Goal: Obtain resource: Download file/media

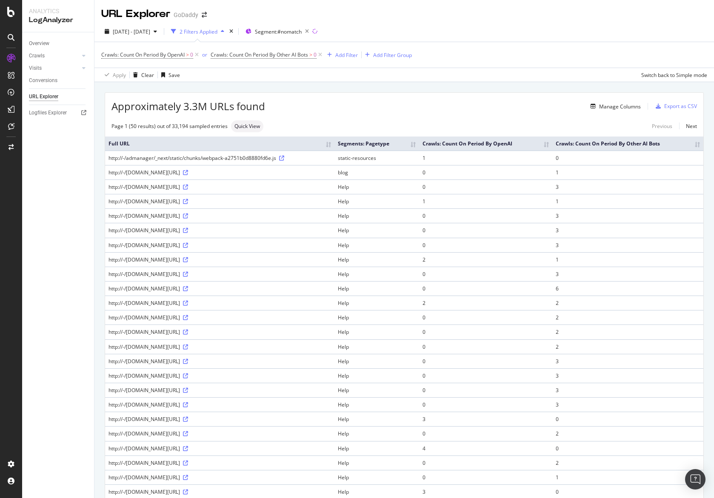
scroll to position [3, 0]
click at [348, 60] on div "Add Filter" at bounding box center [341, 54] width 34 height 9
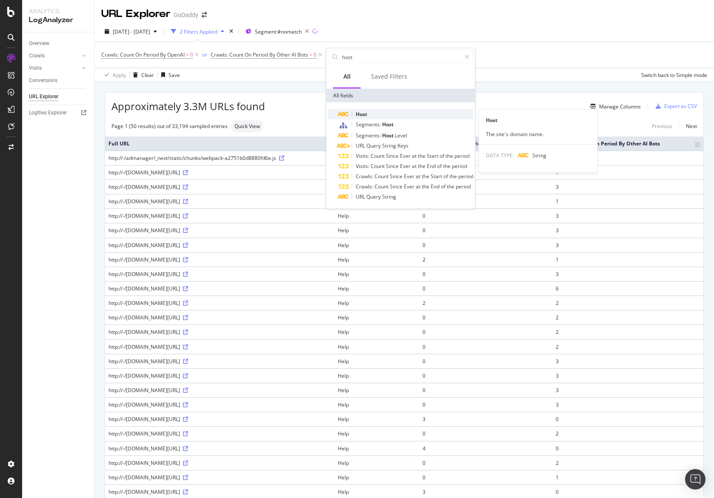
type input "host"
click at [386, 117] on div "Host" at bounding box center [405, 114] width 135 height 10
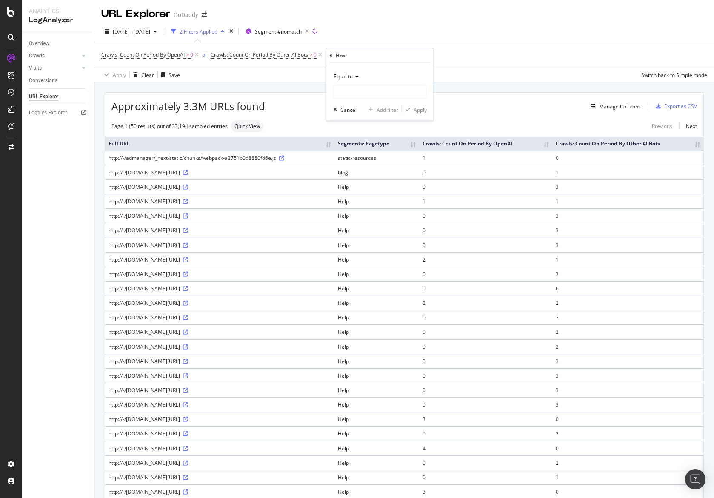
click at [369, 43] on div "Crawls: Count On Period By OpenAI > 0 or Crawls: Count On Period By Other AI Bo…" at bounding box center [404, 55] width 606 height 26
click at [396, 55] on icon at bounding box center [393, 55] width 7 height 9
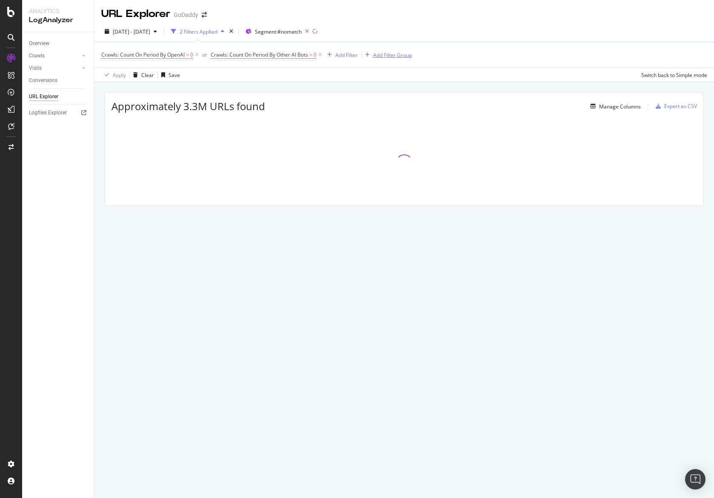
click at [384, 56] on div "Add Filter Group" at bounding box center [392, 54] width 39 height 7
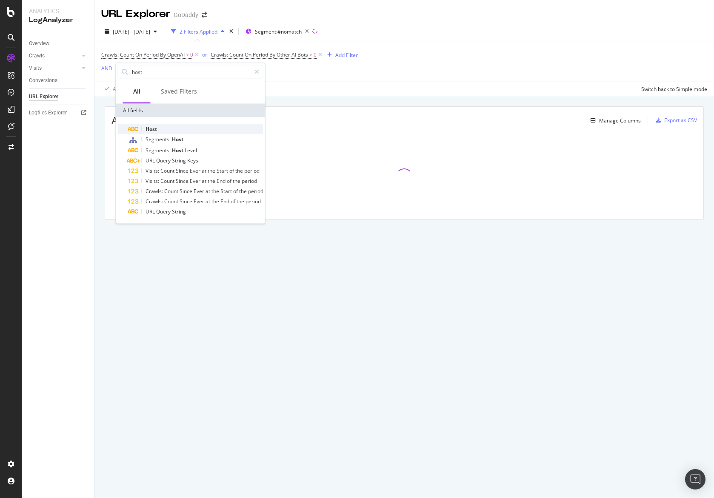
click at [163, 128] on div "Host" at bounding box center [195, 129] width 135 height 10
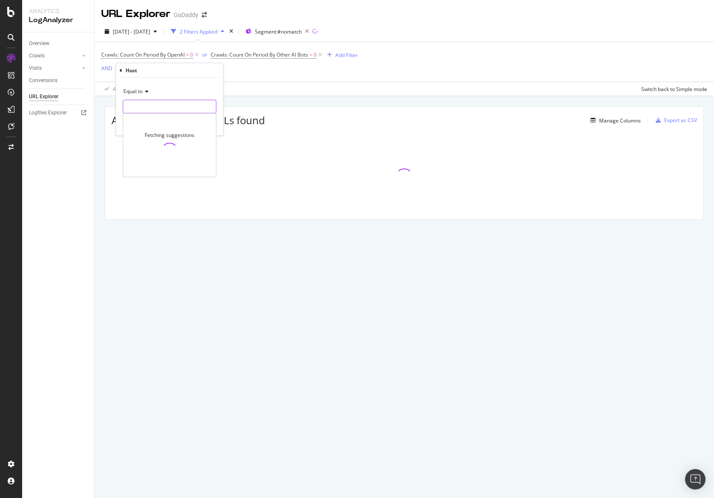
click at [159, 108] on input "text" at bounding box center [169, 107] width 93 height 14
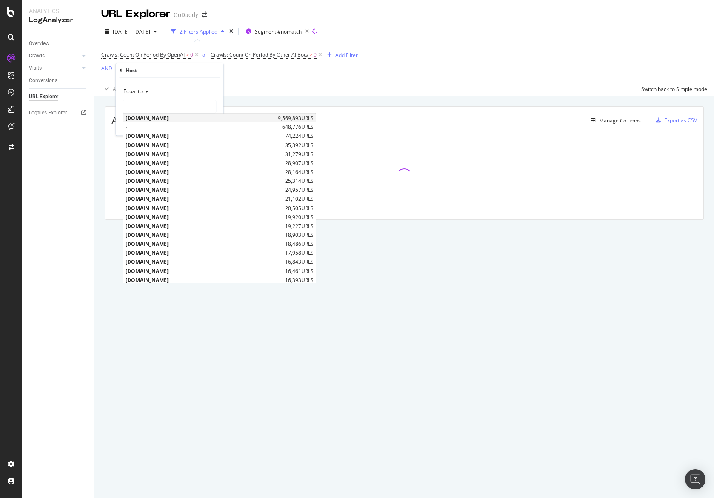
click at [160, 117] on span "[DOMAIN_NAME]" at bounding box center [200, 117] width 150 height 7
type input "[DOMAIN_NAME]"
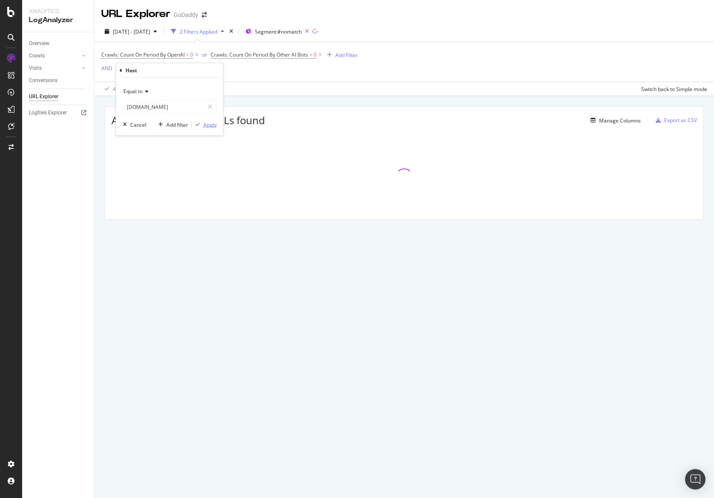
click at [205, 125] on div "Apply" at bounding box center [209, 124] width 13 height 7
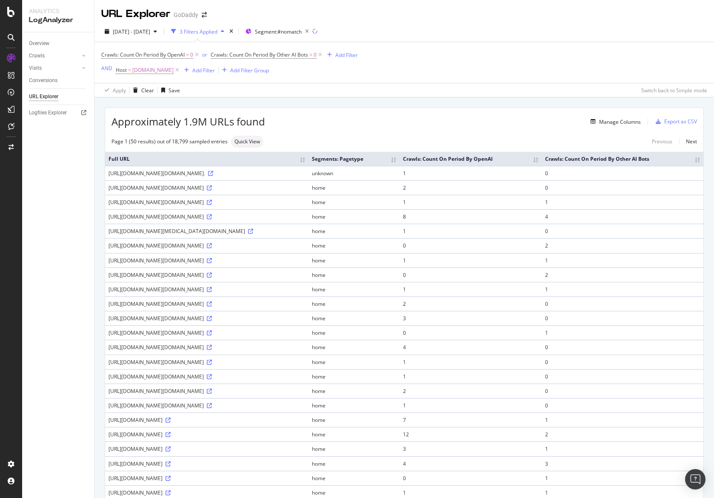
click at [541, 166] on th "Crawls: Count On Period By OpenAI" at bounding box center [470, 159] width 142 height 14
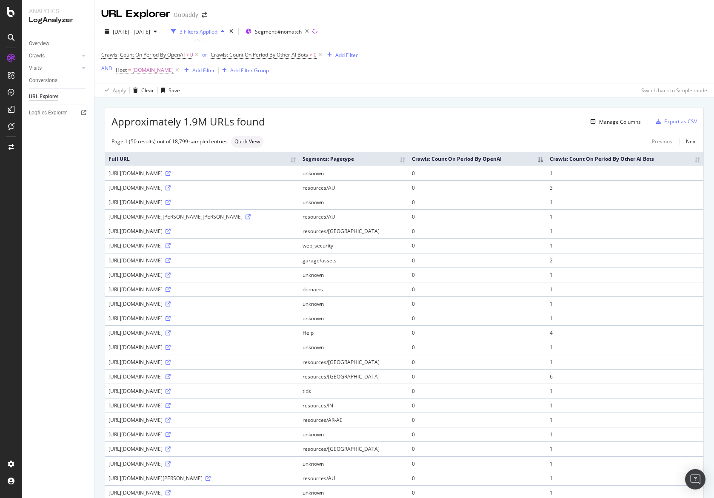
click at [546, 166] on th "Crawls: Count On Period By OpenAI" at bounding box center [477, 159] width 138 height 14
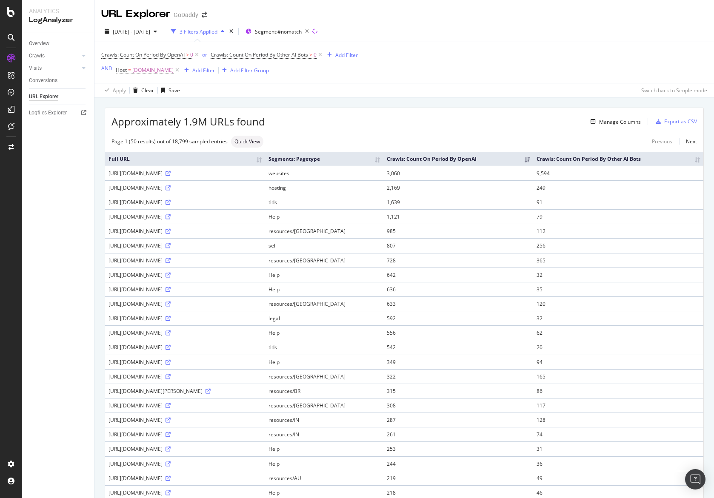
click at [678, 122] on div "Export as CSV" at bounding box center [680, 121] width 33 height 7
click at [204, 71] on div "Add Filter" at bounding box center [203, 70] width 23 height 7
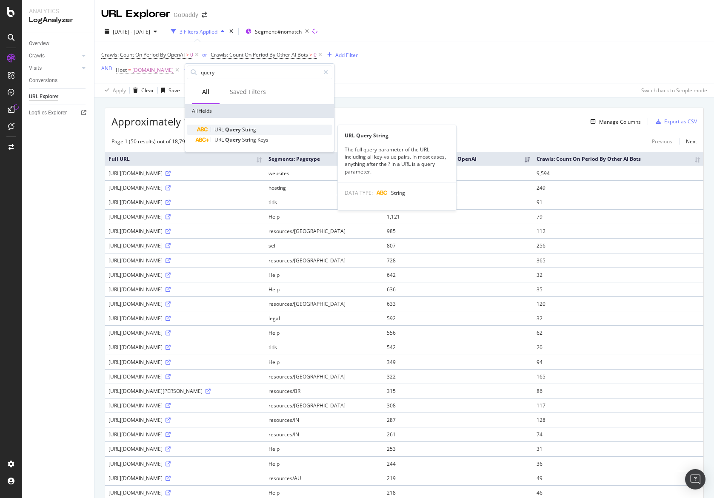
type input "query"
click at [231, 127] on span "Query" at bounding box center [233, 129] width 17 height 7
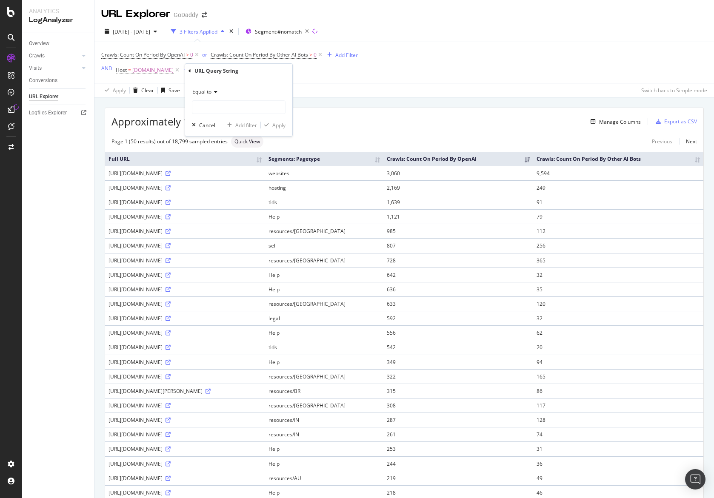
click at [309, 72] on div "Crawls: Count On Period By OpenAI > 0 or Crawls: Count On Period By Other AI Bo…" at bounding box center [229, 62] width 256 height 27
click at [239, 72] on span "=" at bounding box center [237, 69] width 3 height 7
click at [226, 96] on div "Equal to" at bounding box center [253, 91] width 94 height 14
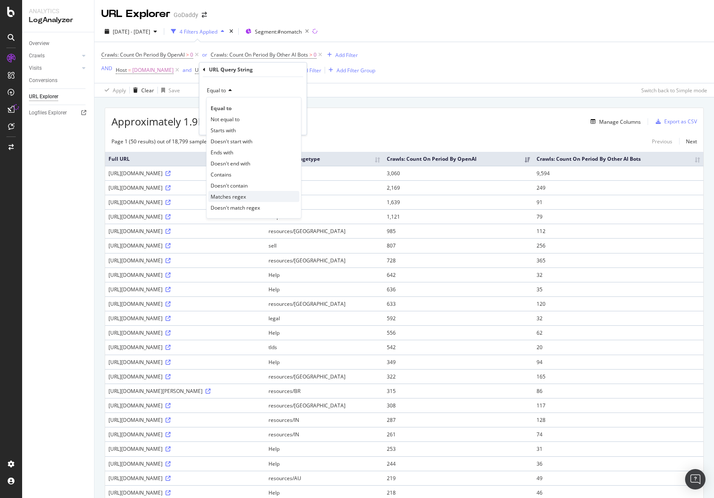
click at [249, 197] on div "Matches regex" at bounding box center [253, 196] width 91 height 11
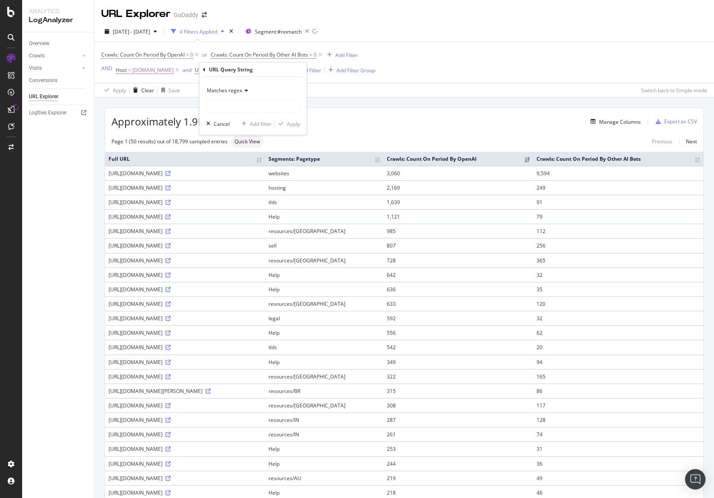
click at [261, 84] on div "Matches regex" at bounding box center [253, 91] width 94 height 14
click at [285, 77] on div "URL Query String" at bounding box center [253, 70] width 100 height 14
click at [253, 104] on input "text" at bounding box center [253, 106] width 93 height 14
type input ".*"
click at [293, 121] on div "Apply" at bounding box center [293, 123] width 13 height 7
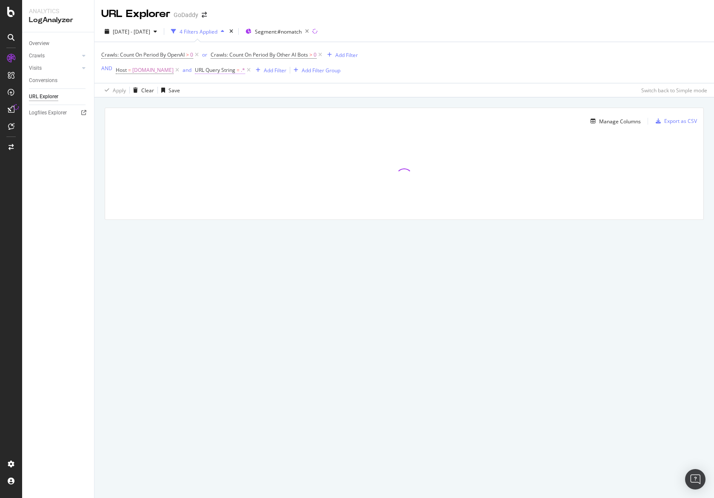
click at [223, 74] on span "URL Query String" at bounding box center [215, 69] width 40 height 7
click at [226, 88] on span "Matches regex" at bounding box center [224, 90] width 35 height 7
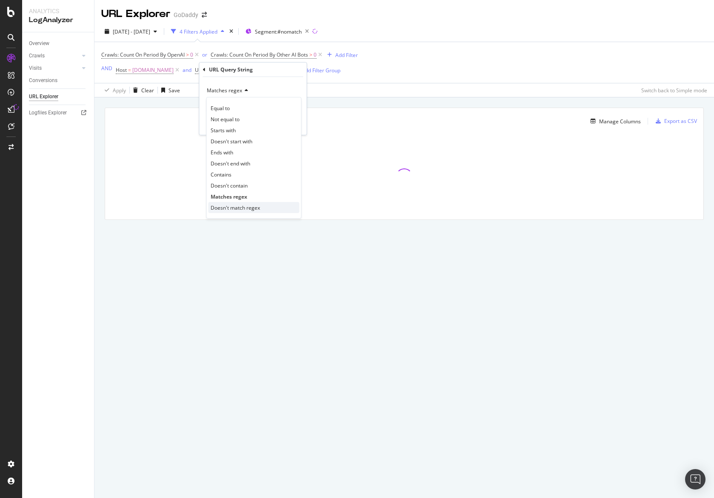
click at [230, 208] on span "Doesn't match regex" at bounding box center [235, 207] width 49 height 7
click at [288, 125] on div "Apply" at bounding box center [293, 123] width 13 height 7
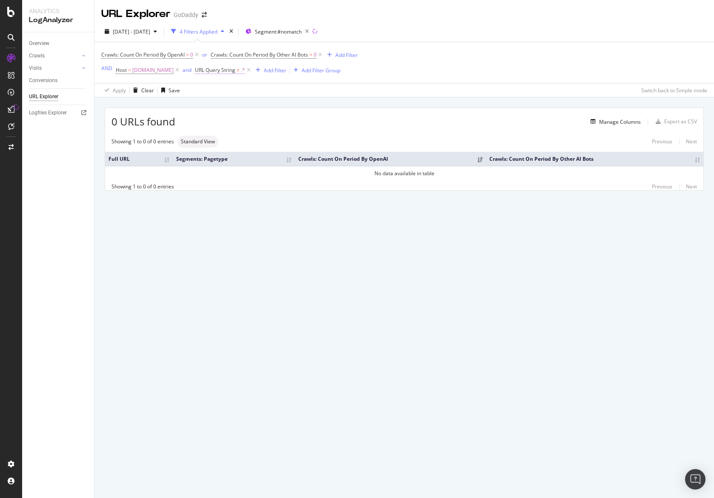
click at [235, 72] on span "URL Query String" at bounding box center [215, 69] width 40 height 7
click at [203, 71] on icon at bounding box center [204, 69] width 3 height 5
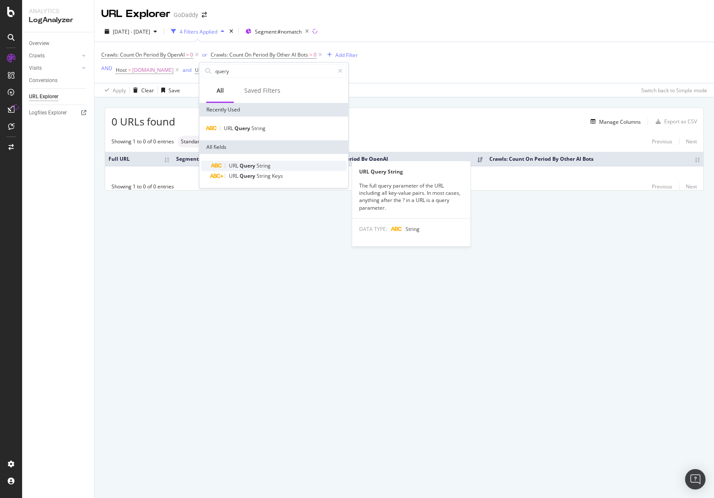
click at [252, 165] on span "Query" at bounding box center [247, 165] width 17 height 7
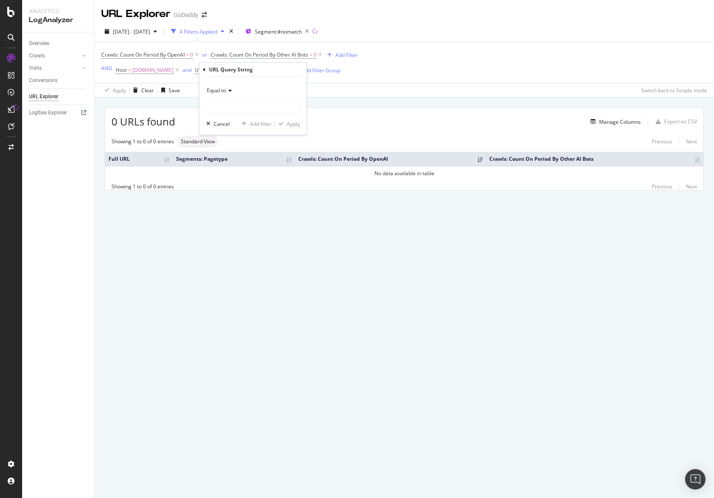
click at [232, 92] on div "Equal to" at bounding box center [253, 91] width 94 height 14
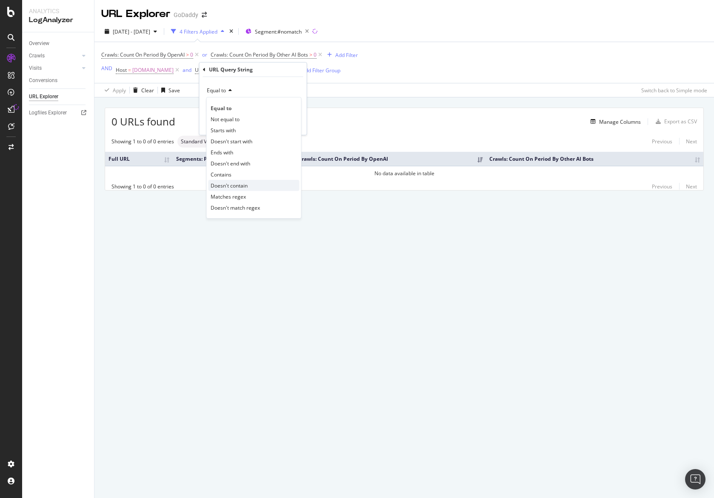
click at [239, 181] on div "Doesn't contain" at bounding box center [253, 185] width 91 height 11
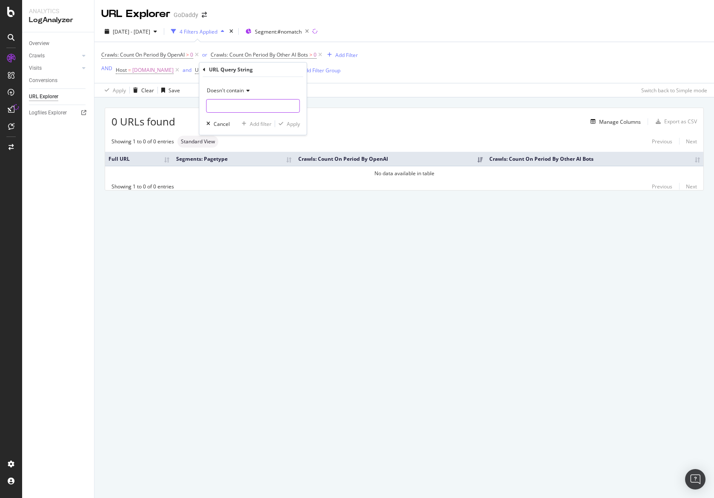
click at [244, 108] on input "text" at bounding box center [253, 106] width 93 height 14
type input "="
click at [291, 122] on div "Apply" at bounding box center [293, 123] width 13 height 7
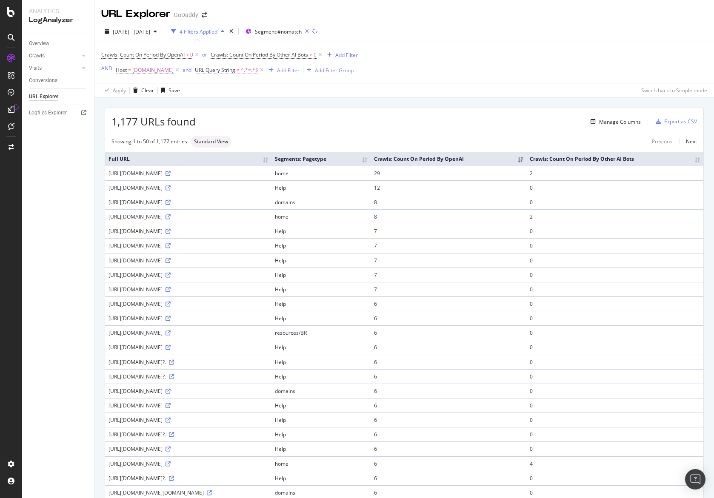
click at [239, 73] on span "≠" at bounding box center [237, 69] width 3 height 7
click at [226, 106] on input "=" at bounding box center [247, 106] width 80 height 14
click at [203, 68] on icon at bounding box center [204, 69] width 3 height 5
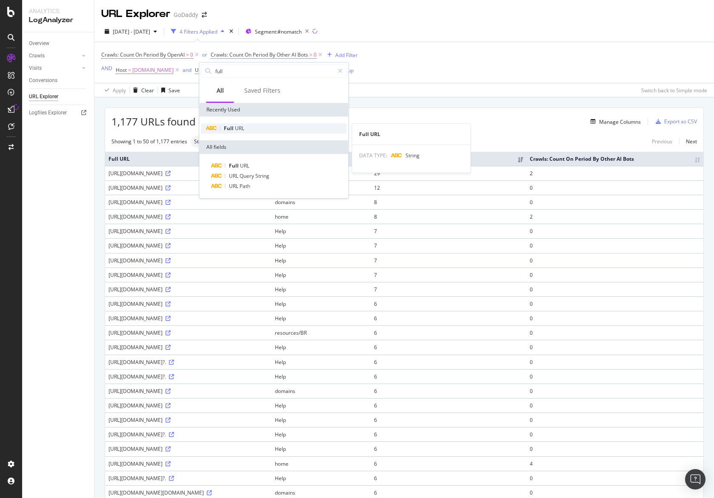
type input "full"
click at [242, 128] on span "URL" at bounding box center [239, 128] width 9 height 7
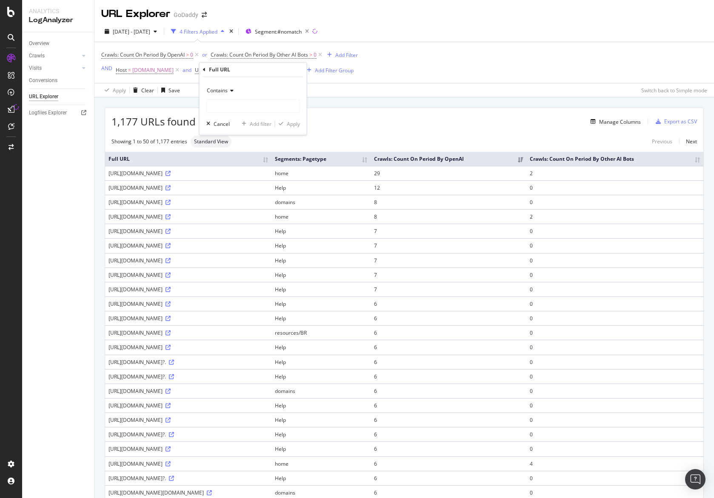
click at [230, 92] on icon at bounding box center [231, 90] width 6 height 5
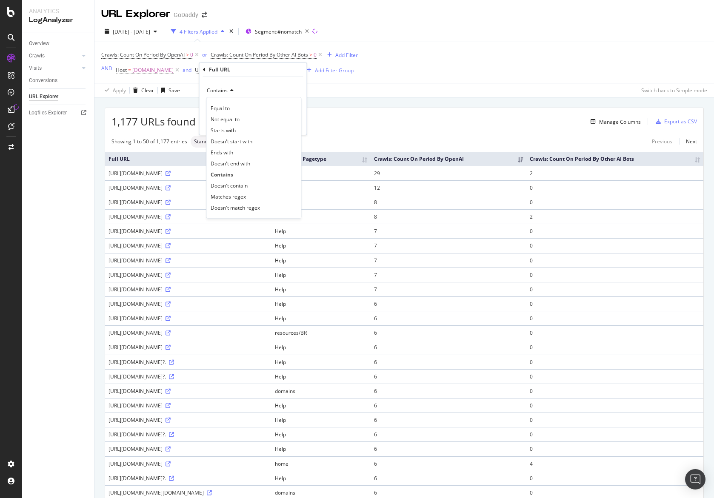
drag, startPoint x: 233, startPoint y: 181, endPoint x: 235, endPoint y: 162, distance: 19.3
click at [233, 181] on div "Doesn't contain" at bounding box center [253, 185] width 91 height 11
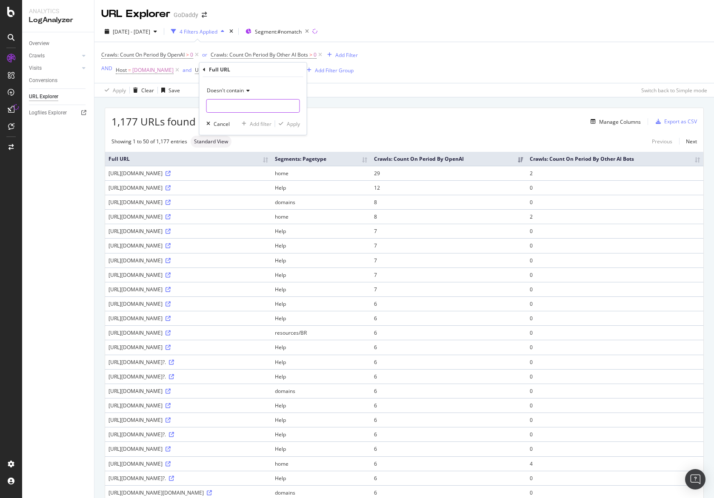
click at [236, 107] on input "text" at bounding box center [253, 106] width 93 height 14
type input "="
click at [238, 94] on span "Doesn't contain" at bounding box center [225, 90] width 37 height 7
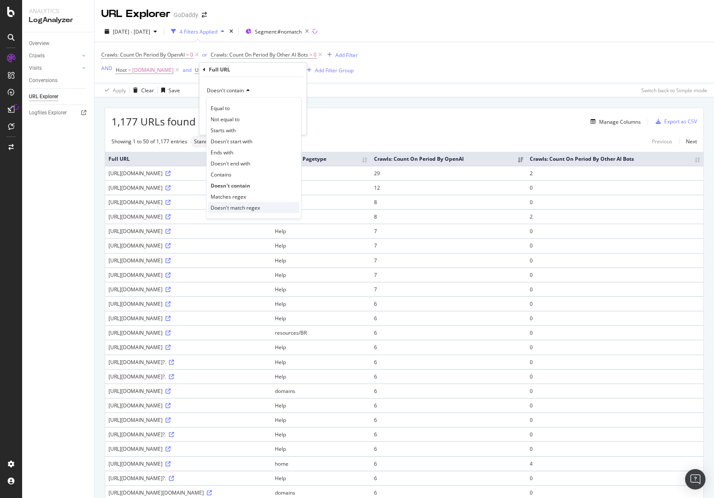
drag, startPoint x: 253, startPoint y: 209, endPoint x: 248, endPoint y: 167, distance: 42.8
click at [253, 209] on span "Doesn't match regex" at bounding box center [235, 207] width 49 height 7
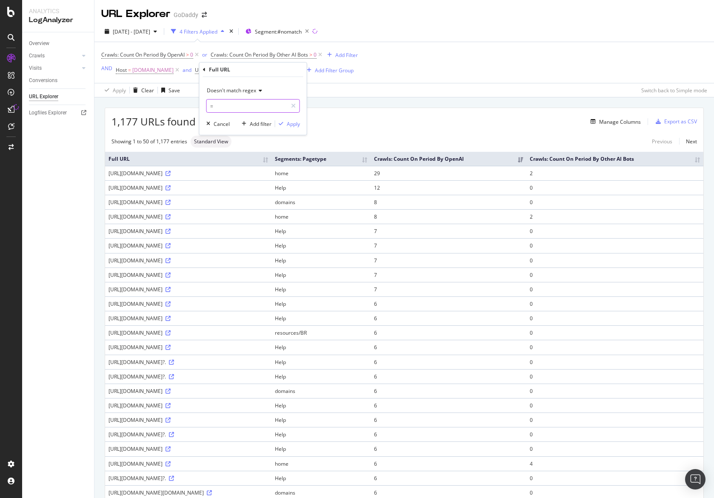
click at [250, 107] on input "=" at bounding box center [247, 106] width 80 height 14
type input ".*=.*|.*?.*"
click at [293, 127] on button "Apply" at bounding box center [287, 124] width 25 height 9
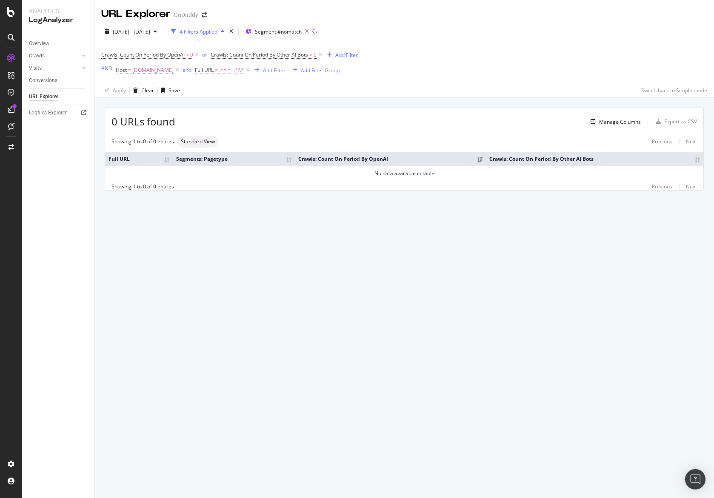
click at [226, 71] on span ".*=.*|.*?.*" at bounding box center [231, 70] width 25 height 12
click at [252, 107] on input ".*=.*|.*?.*" at bounding box center [247, 106] width 80 height 14
type input ".*=.*|.*?.*"
click at [204, 68] on icon at bounding box center [204, 69] width 3 height 5
click at [378, 83] on div "Crawls: Count On Period By OpenAI > 0 or Crawls: Count On Period By Other AI Bo…" at bounding box center [404, 62] width 606 height 41
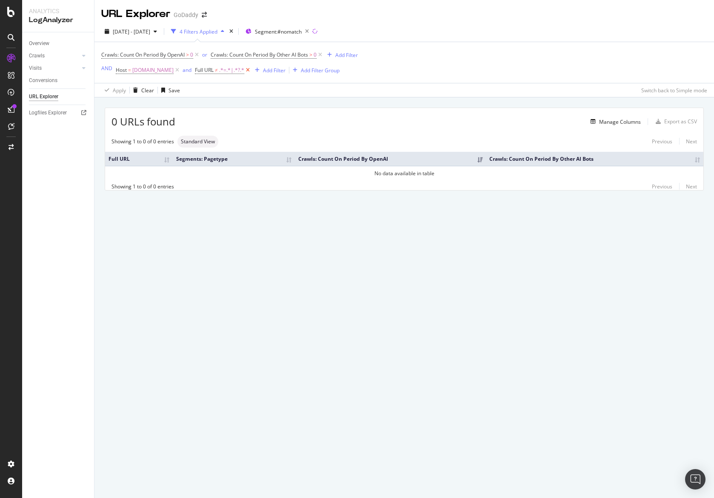
click at [251, 69] on icon at bounding box center [247, 70] width 7 height 9
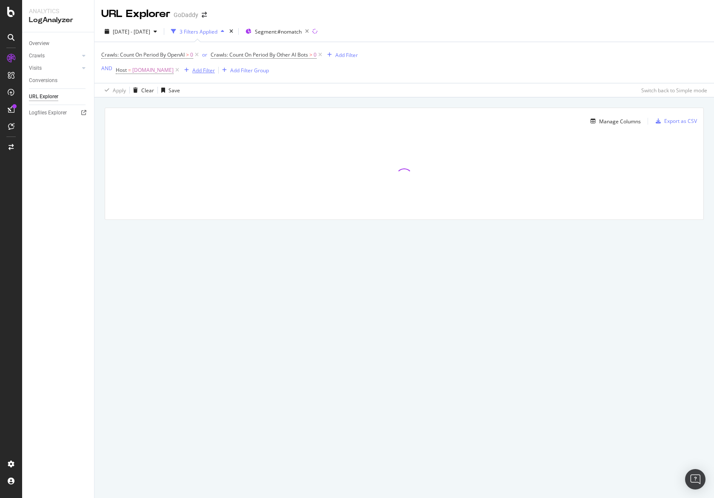
click at [211, 71] on div "Add Filter" at bounding box center [203, 70] width 23 height 7
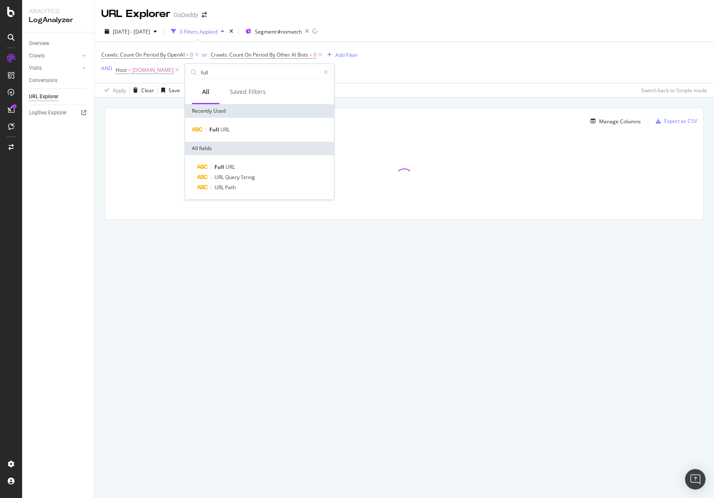
click at [406, 102] on div "Manage Columns Export as CSV Full URL Segments: Pagetype Crawls: Count On Perio…" at bounding box center [403, 173] width 619 height 152
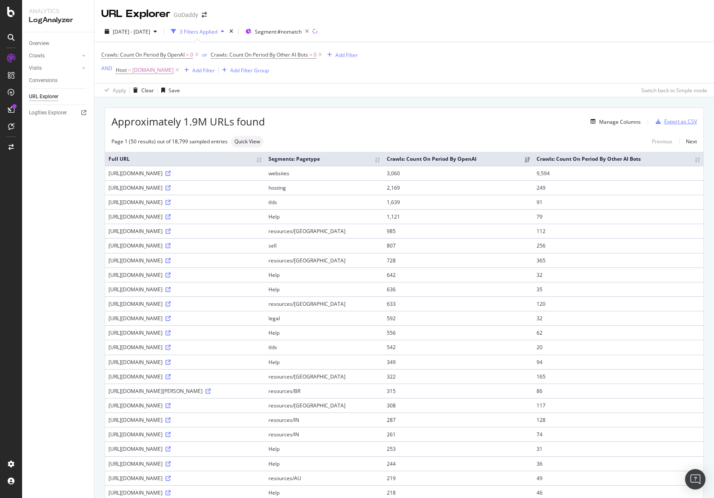
click at [674, 122] on div "Export as CSV" at bounding box center [680, 121] width 33 height 7
click at [12, 108] on icon at bounding box center [11, 109] width 7 height 7
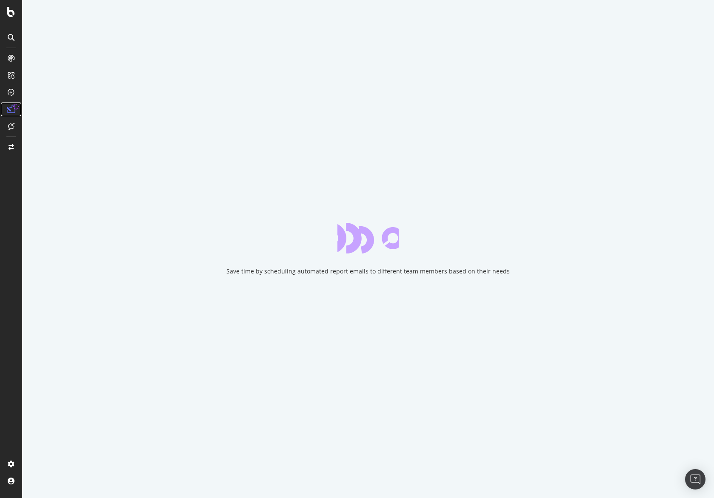
click at [13, 109] on icon at bounding box center [11, 109] width 9 height 9
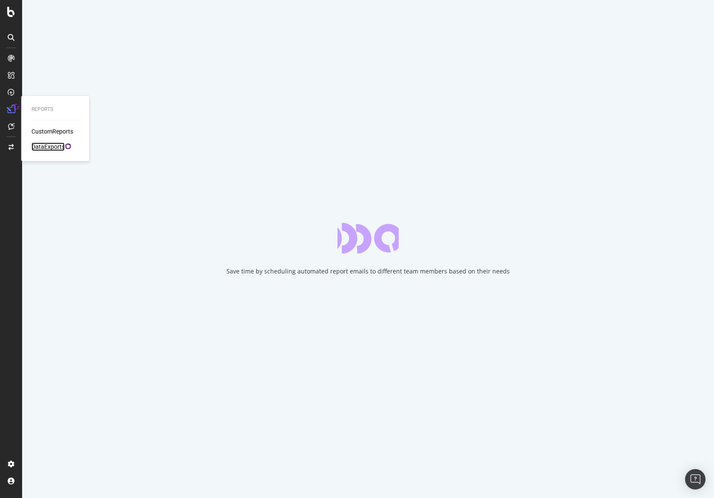
click at [56, 147] on div "DataExports" at bounding box center [47, 146] width 33 height 9
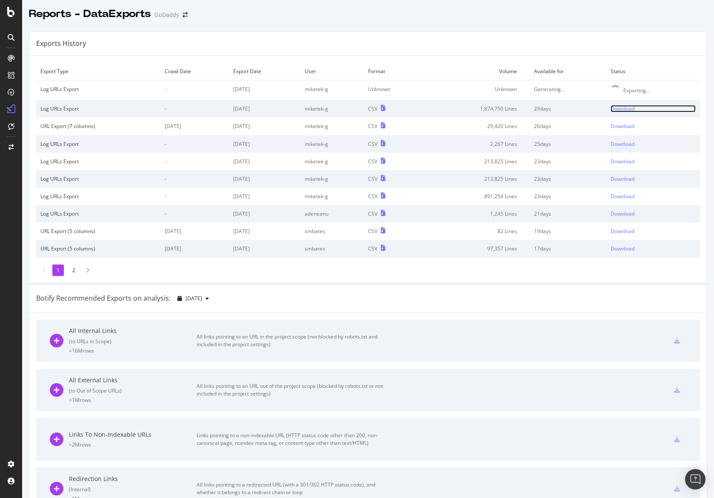
click at [626, 108] on div "Download" at bounding box center [622, 108] width 24 height 7
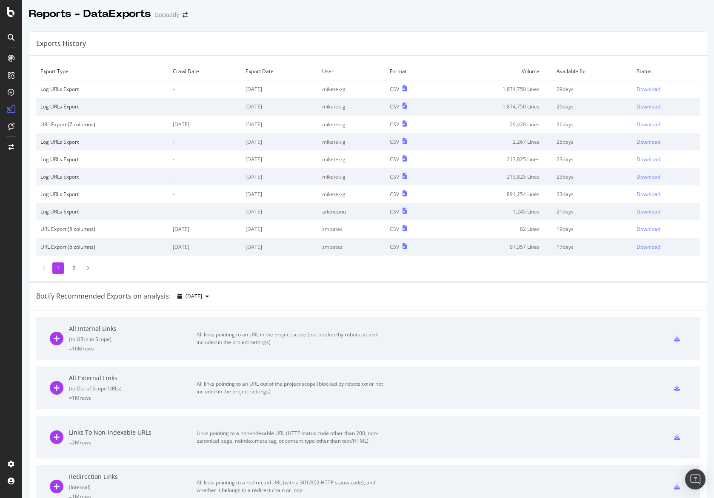
click at [282, 40] on div "Exports History" at bounding box center [367, 44] width 677 height 24
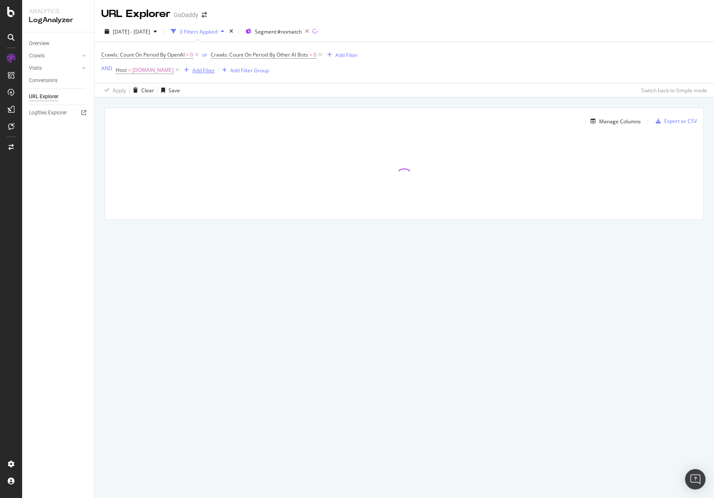
click at [211, 70] on div "Add Filter" at bounding box center [203, 70] width 23 height 7
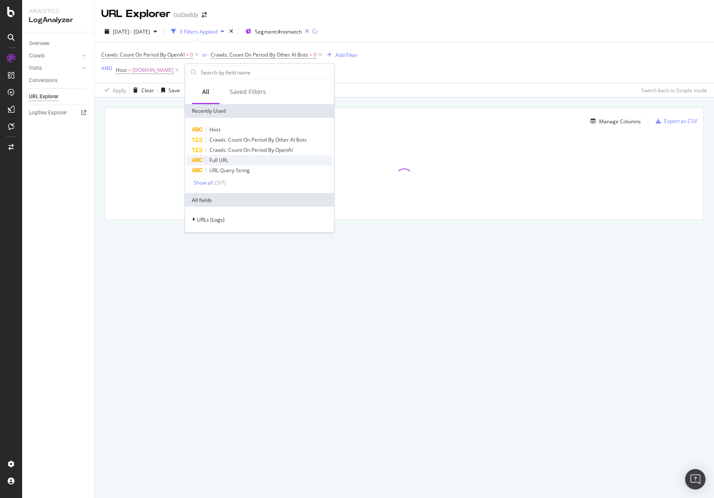
click at [231, 162] on div "Full URL" at bounding box center [259, 160] width 145 height 10
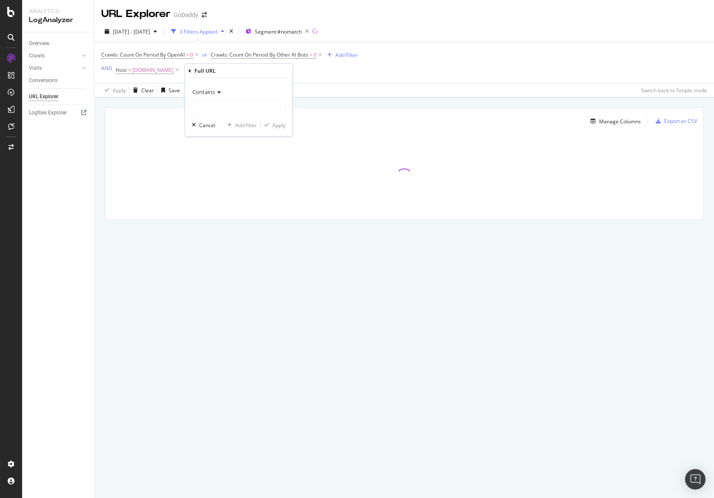
click at [216, 90] on icon at bounding box center [218, 92] width 6 height 5
click at [223, 186] on span "Doesn't contain" at bounding box center [214, 186] width 37 height 7
click at [225, 112] on input "text" at bounding box center [238, 107] width 93 height 14
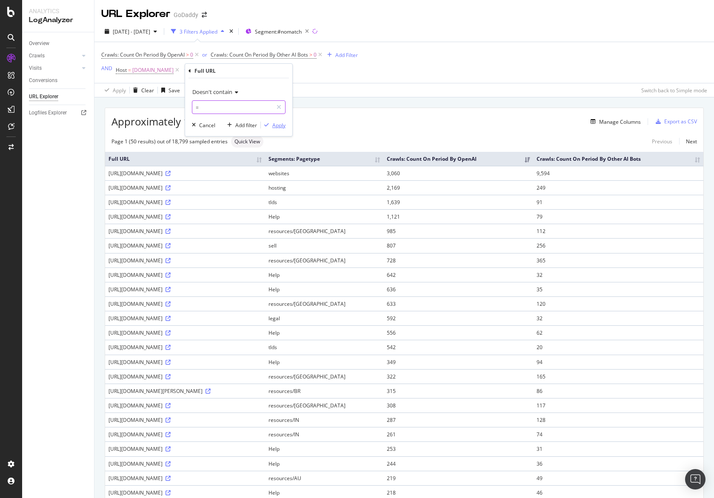
type input "="
drag, startPoint x: 275, startPoint y: 125, endPoint x: 282, endPoint y: 128, distance: 7.9
click at [275, 125] on div "Apply" at bounding box center [278, 125] width 13 height 7
click at [234, 71] on span "^.*=.*$" at bounding box center [227, 70] width 17 height 12
click at [235, 92] on span "Doesn't contain" at bounding box center [227, 91] width 40 height 8
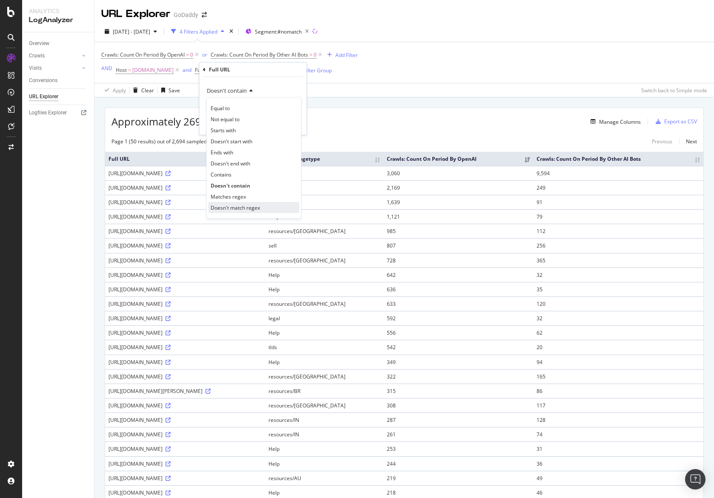
click at [243, 207] on span "Doesn't match regex" at bounding box center [235, 207] width 49 height 7
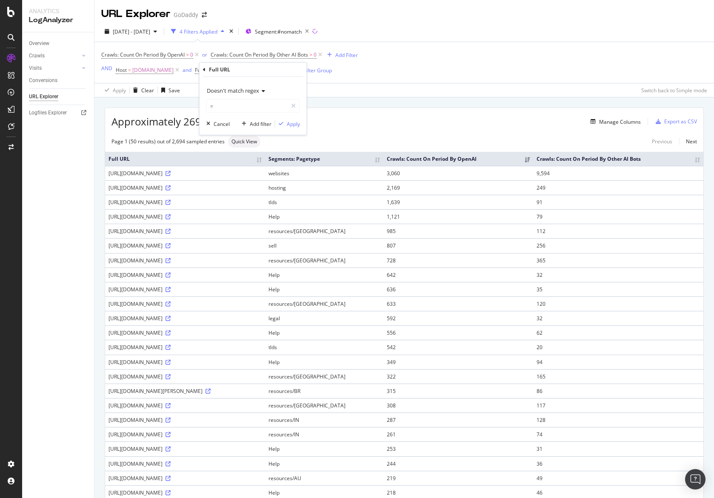
drag, startPoint x: 262, startPoint y: 74, endPoint x: 261, endPoint y: 79, distance: 4.8
click at [262, 74] on div "Full URL" at bounding box center [253, 70] width 100 height 14
click at [203, 70] on icon at bounding box center [204, 69] width 3 height 5
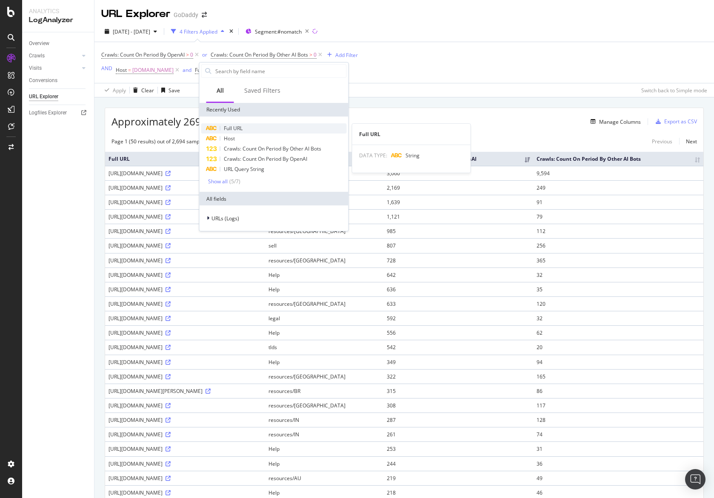
click at [244, 125] on div "Full URL" at bounding box center [273, 128] width 145 height 10
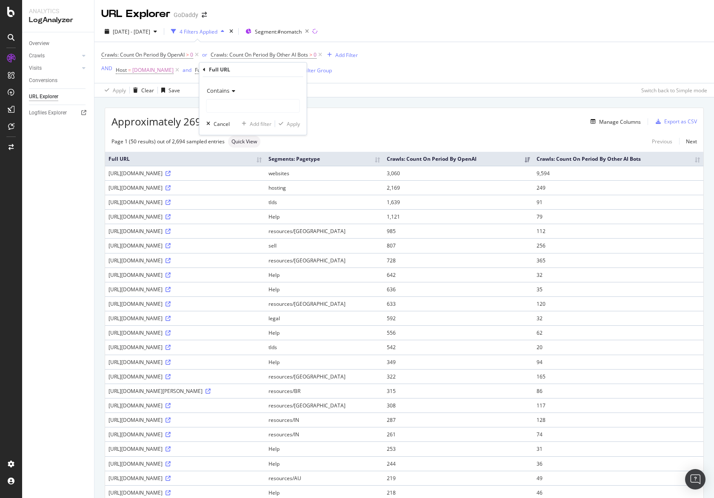
click at [234, 93] on icon at bounding box center [232, 90] width 6 height 5
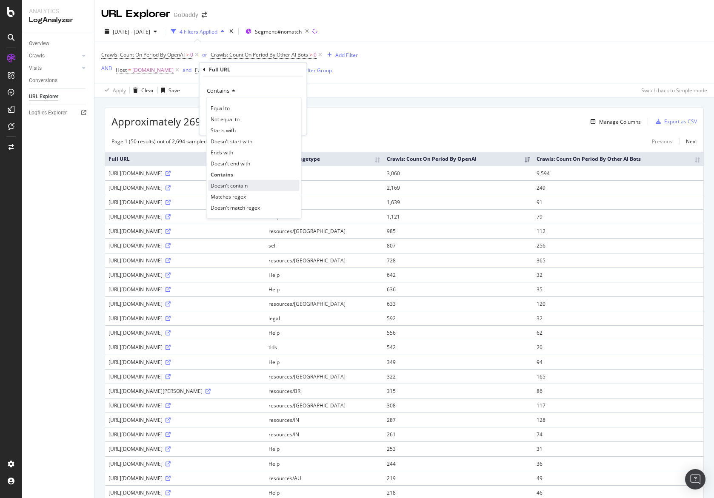
click at [235, 182] on span "Doesn't contain" at bounding box center [229, 185] width 37 height 7
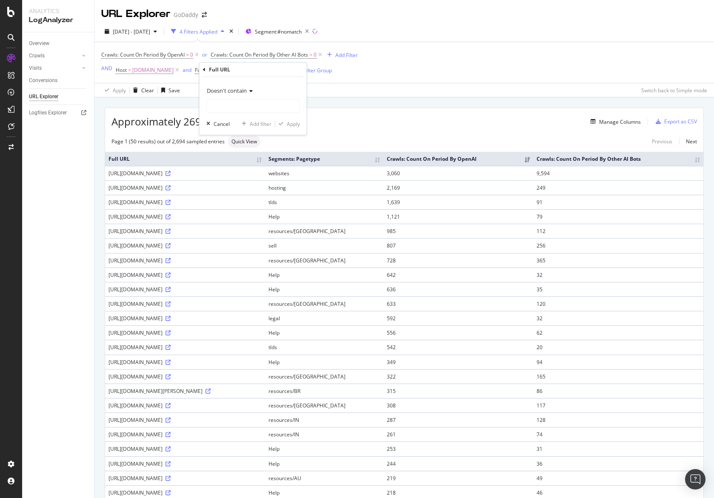
click at [249, 78] on div "Doesn't contain Cancel Add filter Apply" at bounding box center [252, 106] width 107 height 58
click at [240, 102] on input "text" at bounding box center [253, 106] width 93 height 14
type input "="
click at [287, 124] on div "Apply" at bounding box center [293, 123] width 13 height 7
click at [683, 122] on div "Export as CSV" at bounding box center [680, 121] width 33 height 7
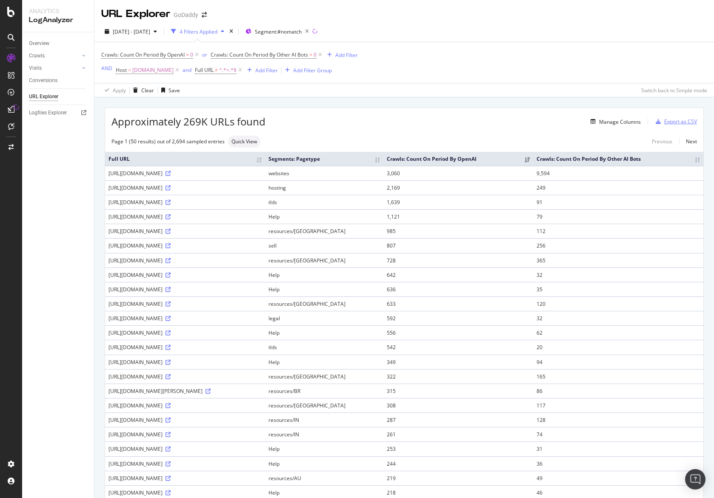
drag, startPoint x: 683, startPoint y: 122, endPoint x: 682, endPoint y: 113, distance: 9.4
click at [682, 113] on div "Approximately 269K URLs found Manage Columns Export as CSV" at bounding box center [404, 118] width 598 height 21
click at [682, 125] on div "Export as CSV" at bounding box center [680, 121] width 33 height 7
click at [525, 32] on div "[DATE] - [DATE] 4 Filters Applied Segment: #nomatch" at bounding box center [403, 33] width 619 height 17
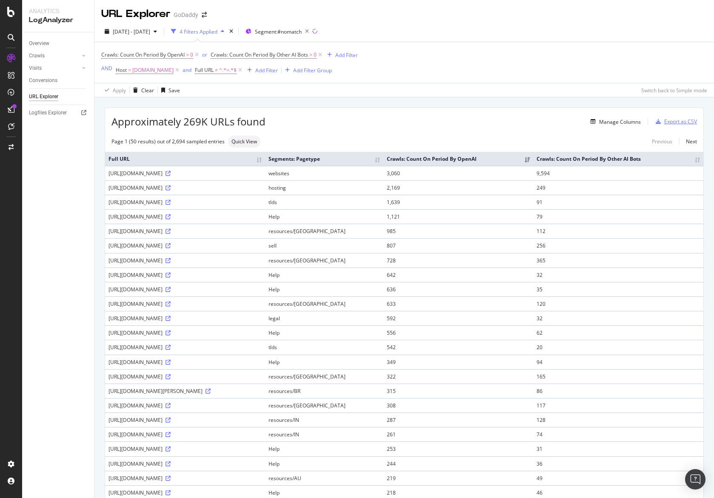
click at [683, 122] on div "Export as CSV" at bounding box center [680, 121] width 33 height 7
click at [226, 70] on span "^.*=.*$" at bounding box center [227, 70] width 17 height 12
click at [228, 88] on span "Doesn't contain" at bounding box center [227, 91] width 40 height 8
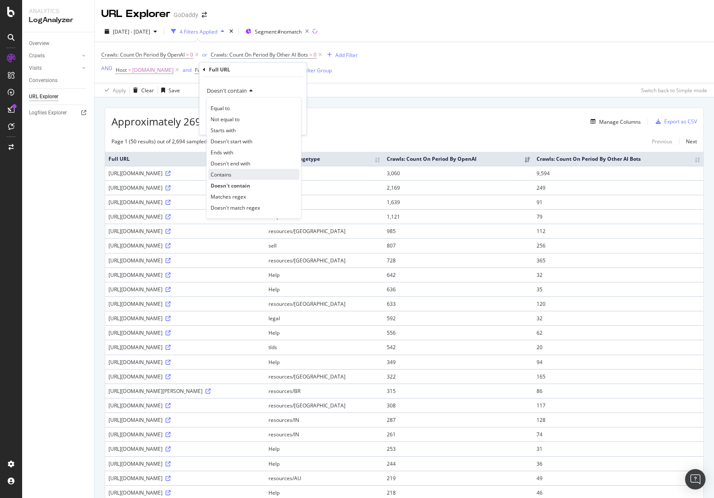
click at [235, 173] on div "Contains" at bounding box center [253, 174] width 91 height 11
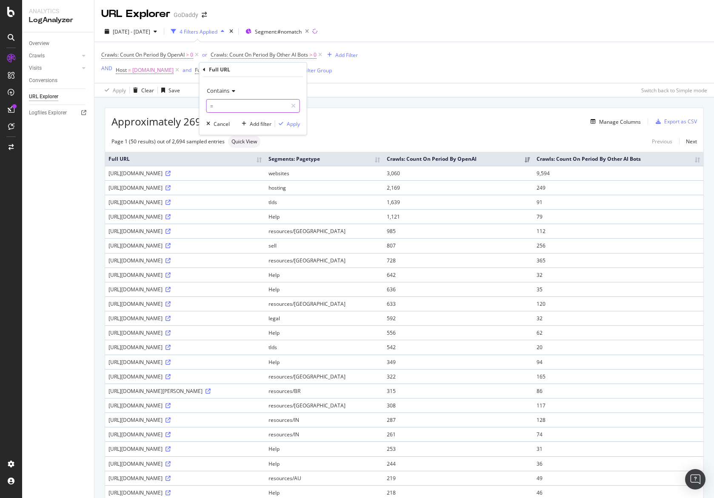
click at [234, 107] on input "=" at bounding box center [247, 106] width 80 height 14
type input "llms.txt"
click at [299, 122] on div "Apply" at bounding box center [293, 123] width 13 height 7
